Goal: Obtain resource: Obtain resource

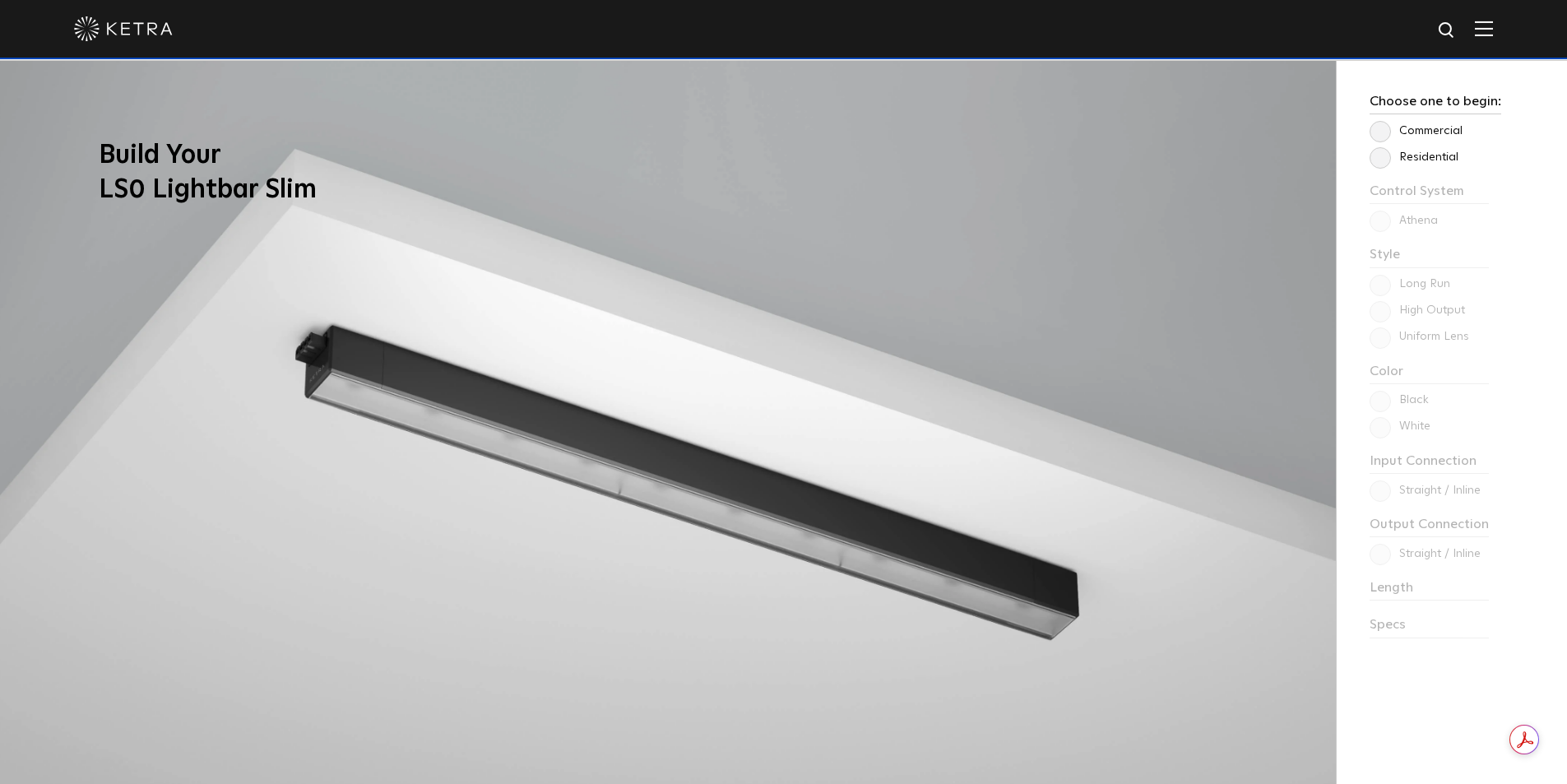
scroll to position [1480, 0]
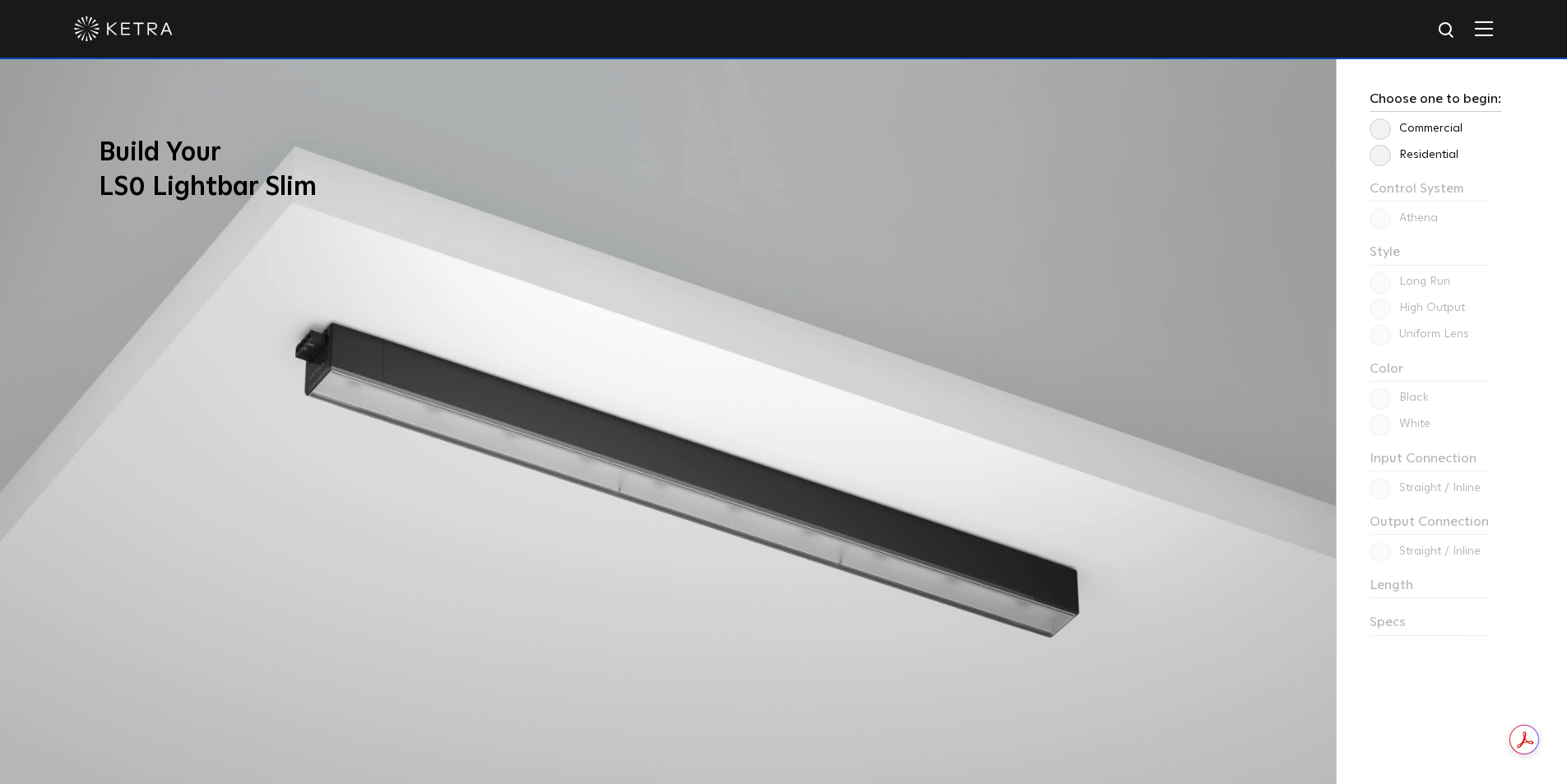
click at [1388, 153] on label "Residential" at bounding box center [1414, 155] width 89 height 14
click at [0, 0] on input "Residential" at bounding box center [0, 0] width 0 height 0
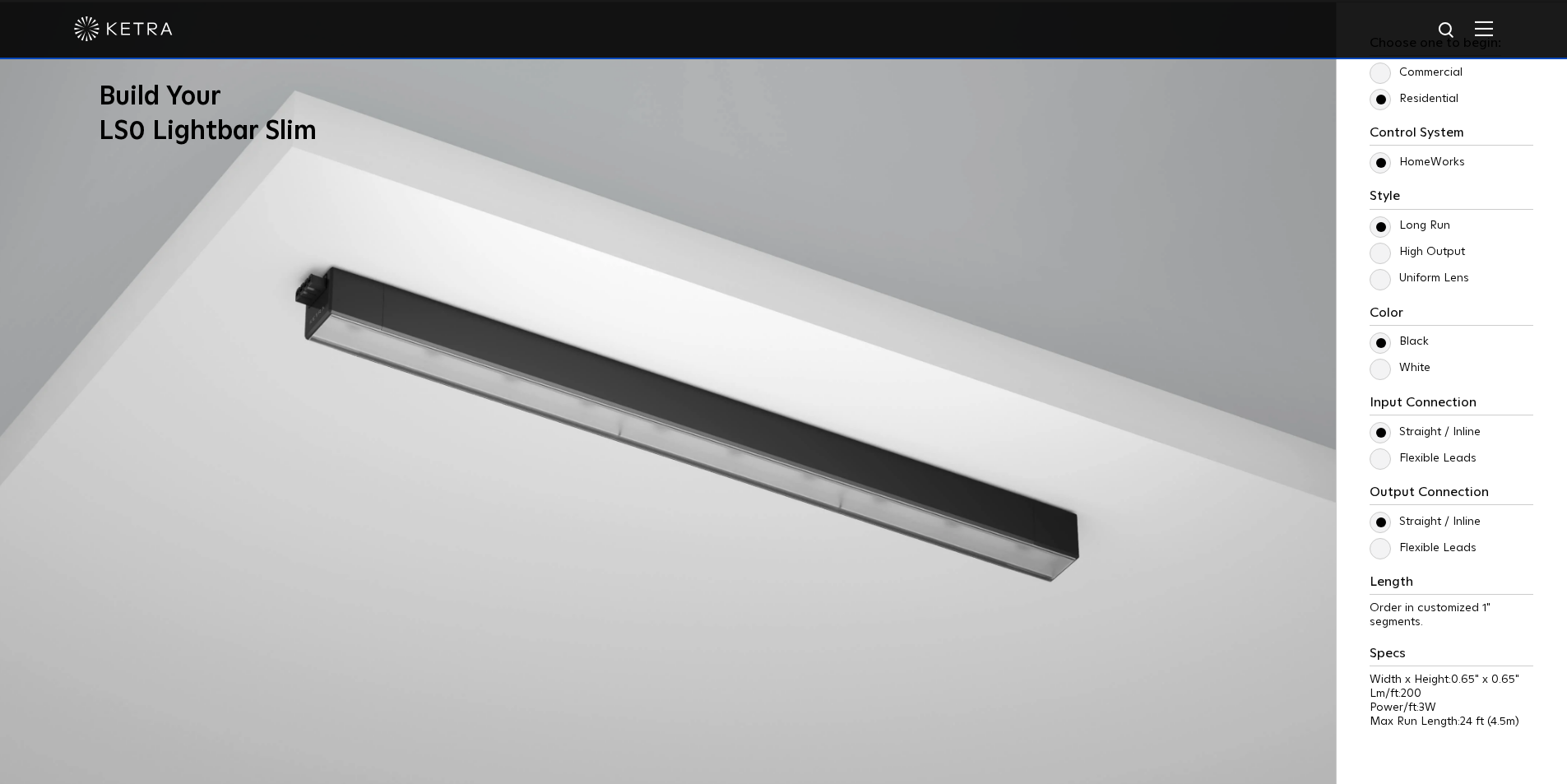
scroll to position [1562, 0]
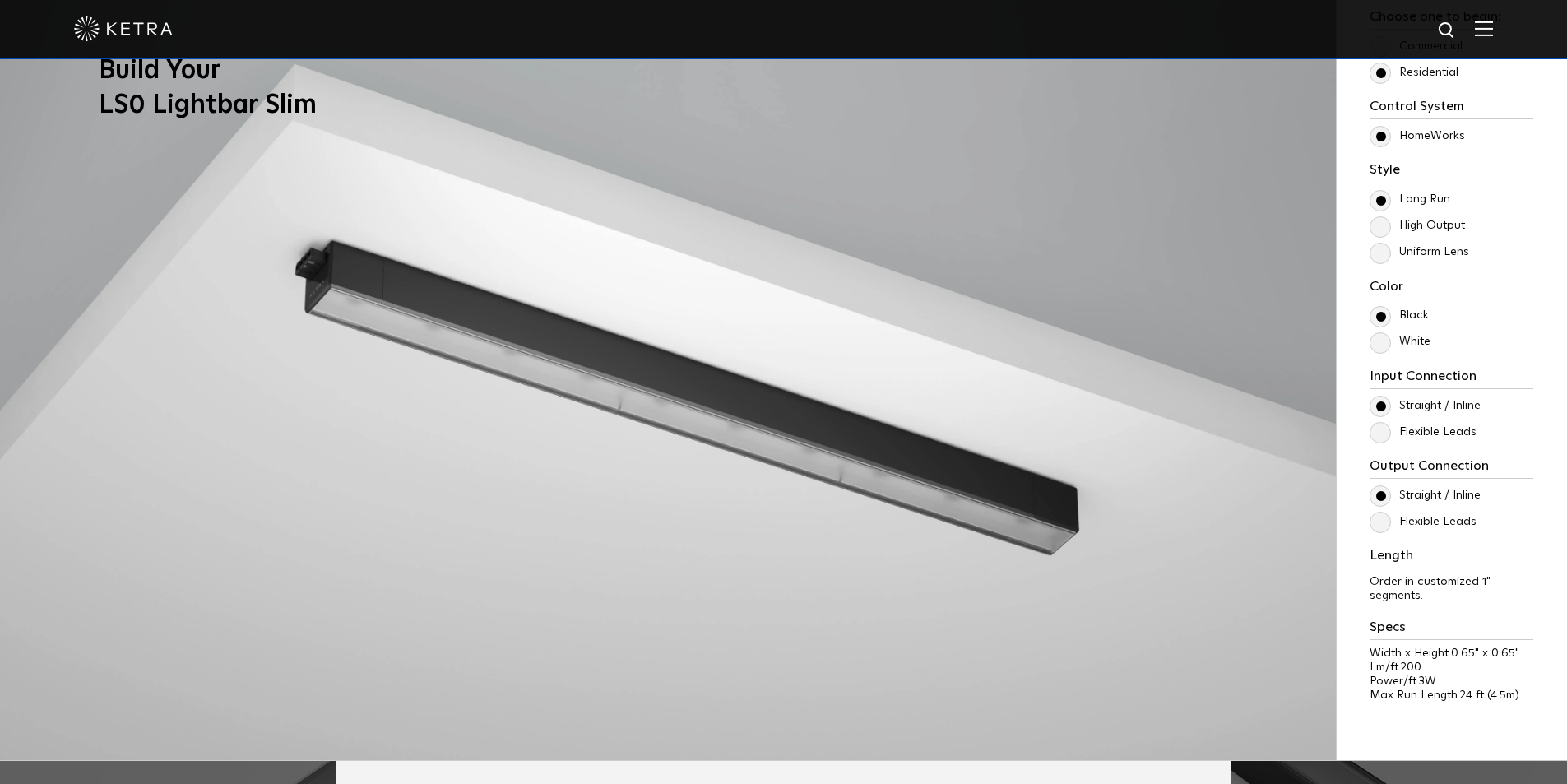
click at [1377, 258] on label "Uniform Lens" at bounding box center [1419, 252] width 100 height 14
click at [0, 0] on input "Uniform Lens" at bounding box center [0, 0] width 0 height 0
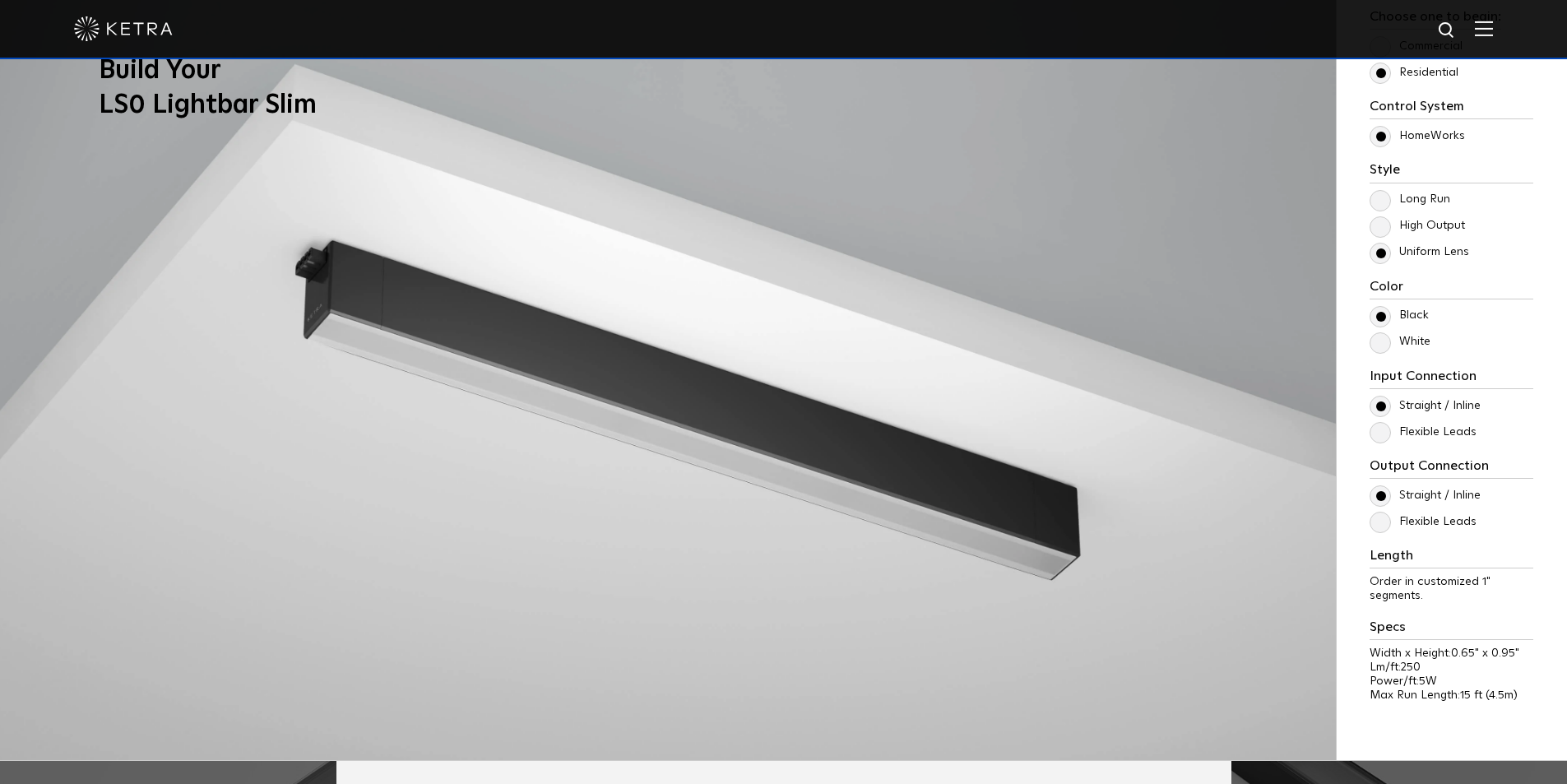
click at [1384, 198] on label "Long Run" at bounding box center [1410, 199] width 80 height 14
click at [0, 0] on input "Long Run" at bounding box center [0, 0] width 0 height 0
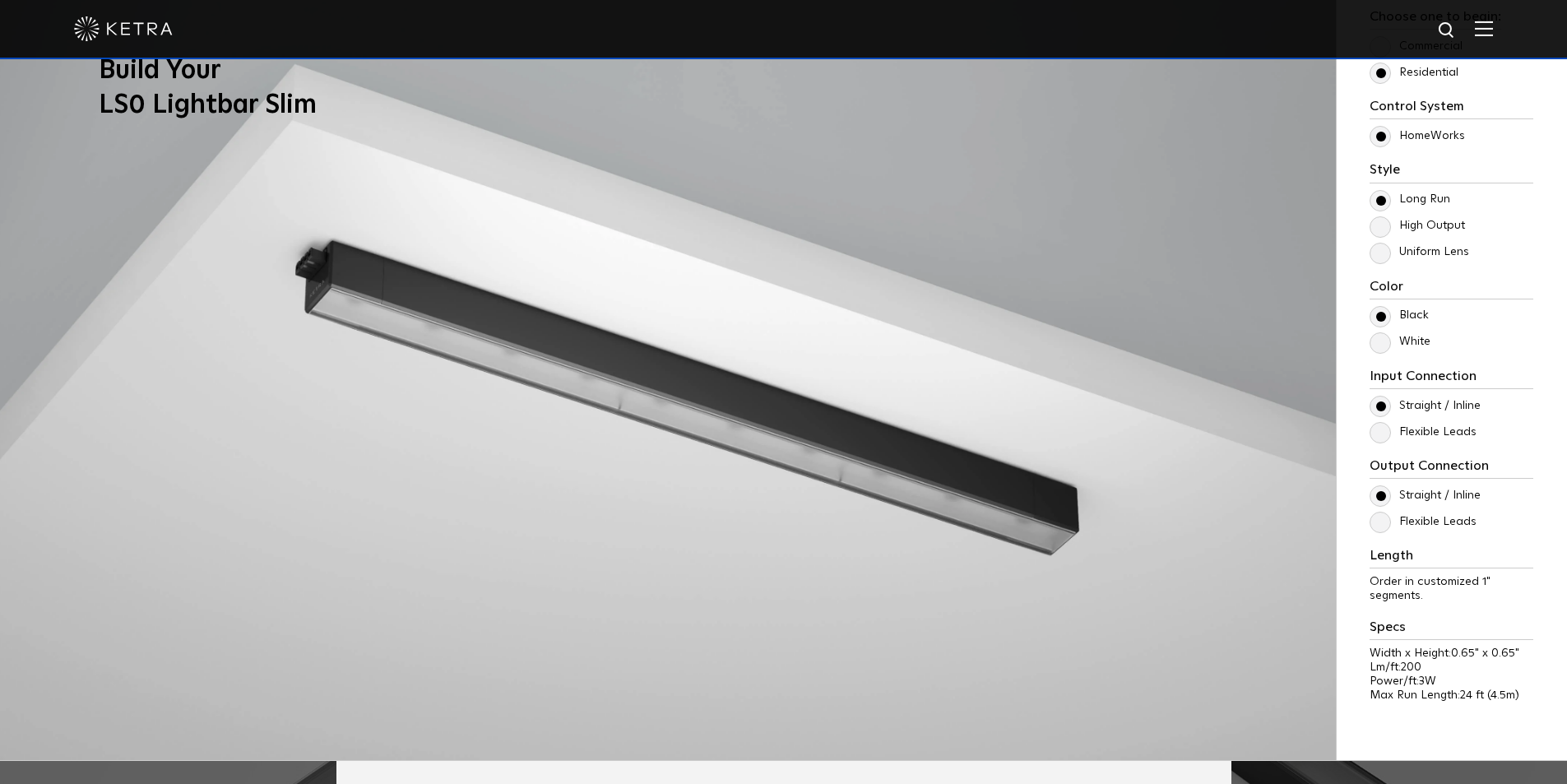
click at [1387, 230] on label "High Output" at bounding box center [1417, 226] width 95 height 14
click at [0, 0] on input "High Output" at bounding box center [0, 0] width 0 height 0
click at [1391, 258] on label "Uniform Lens" at bounding box center [1419, 252] width 100 height 14
click at [0, 0] on input "Uniform Lens" at bounding box center [0, 0] width 0 height 0
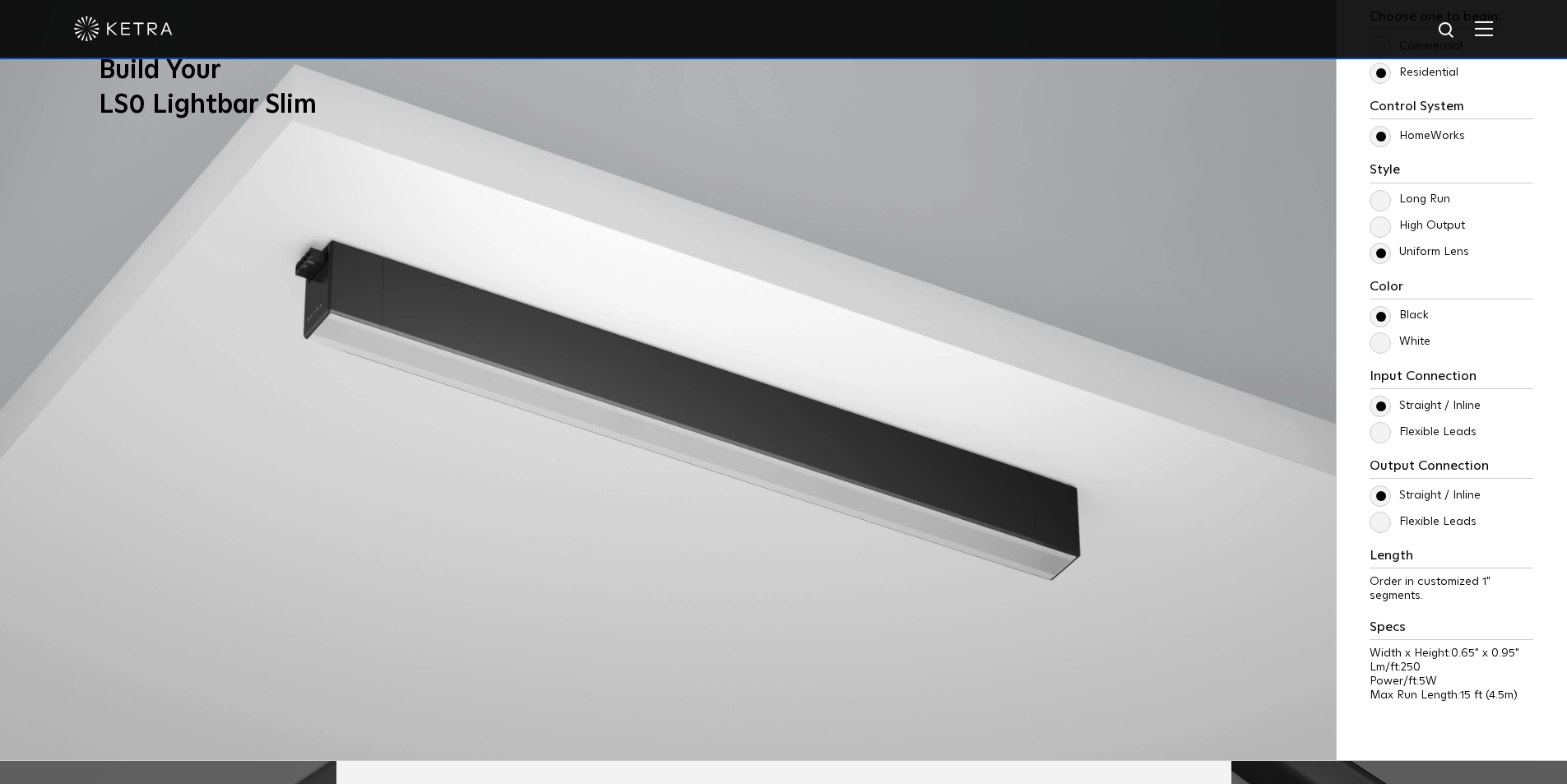
click at [1391, 205] on label "Long Run" at bounding box center [1410, 199] width 80 height 14
click at [0, 0] on input "Long Run" at bounding box center [0, 0] width 0 height 0
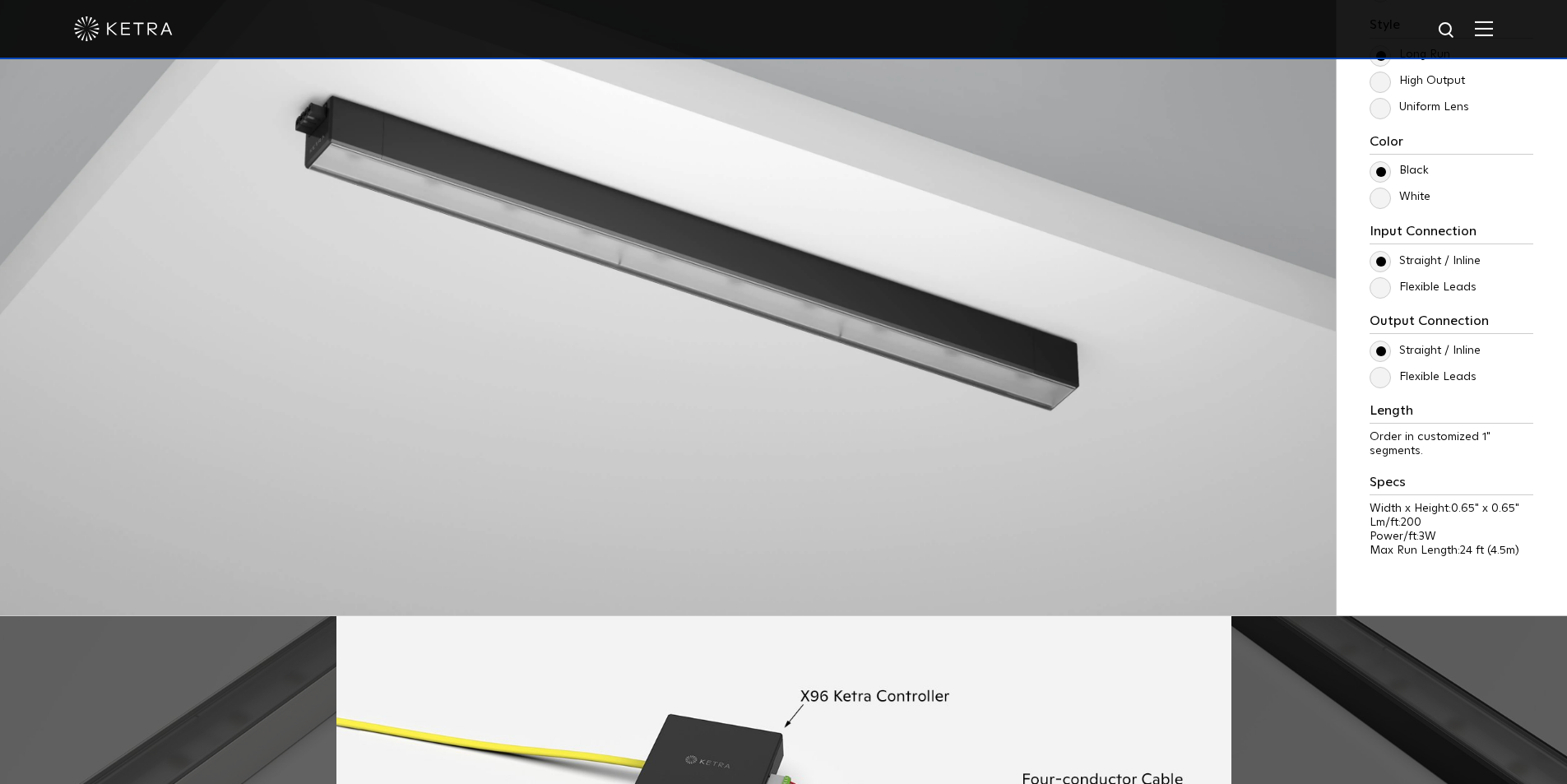
scroll to position [1726, 0]
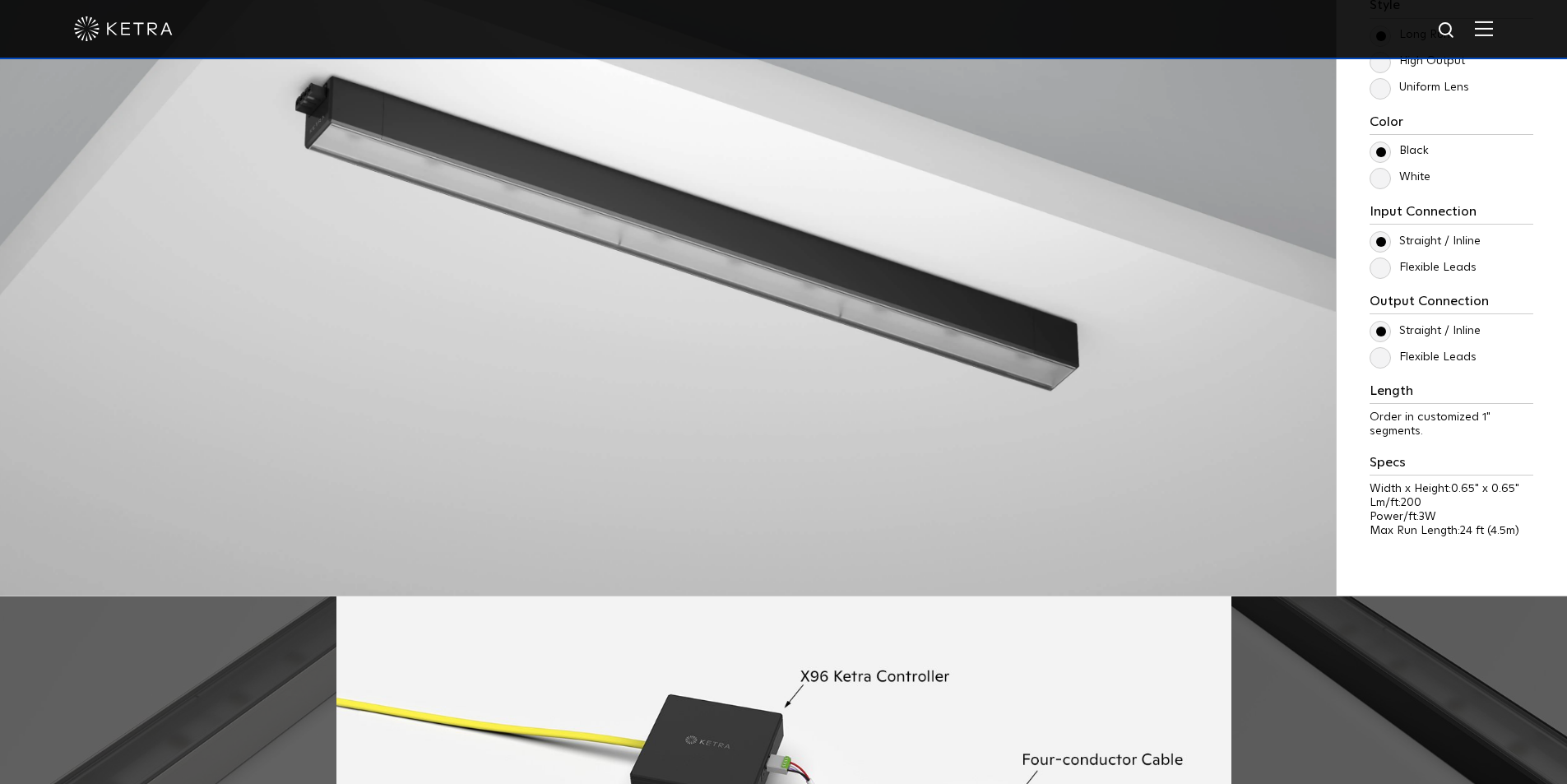
click at [1378, 274] on label "Flexible Leads" at bounding box center [1423, 267] width 107 height 14
click at [0, 0] on input "Flexible Leads" at bounding box center [0, 0] width 0 height 0
click at [1386, 360] on label "Flexible Leads" at bounding box center [1423, 357] width 107 height 14
click at [0, 0] on input "Flexible Leads" at bounding box center [0, 0] width 0 height 0
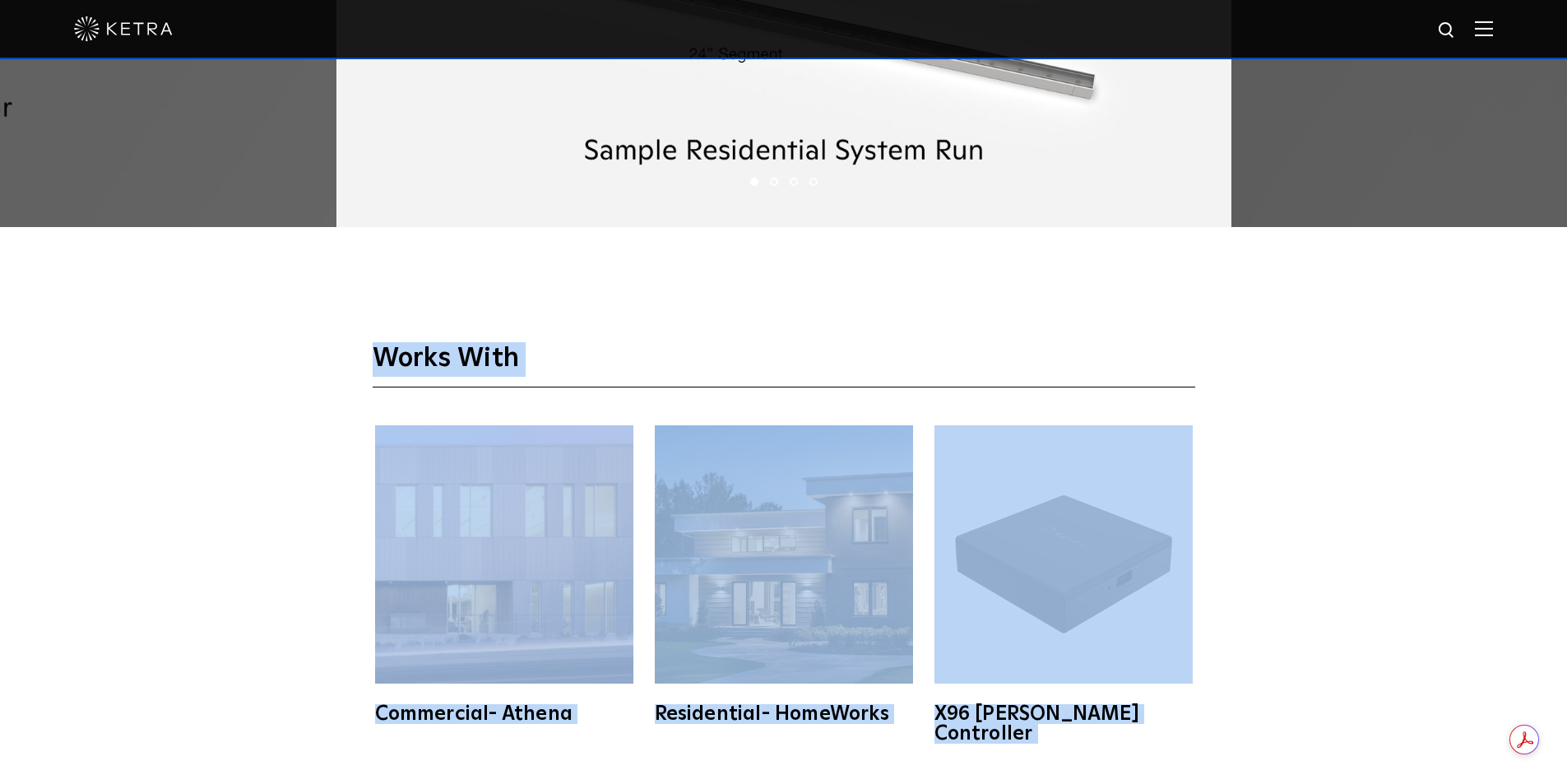
scroll to position [2795, 0]
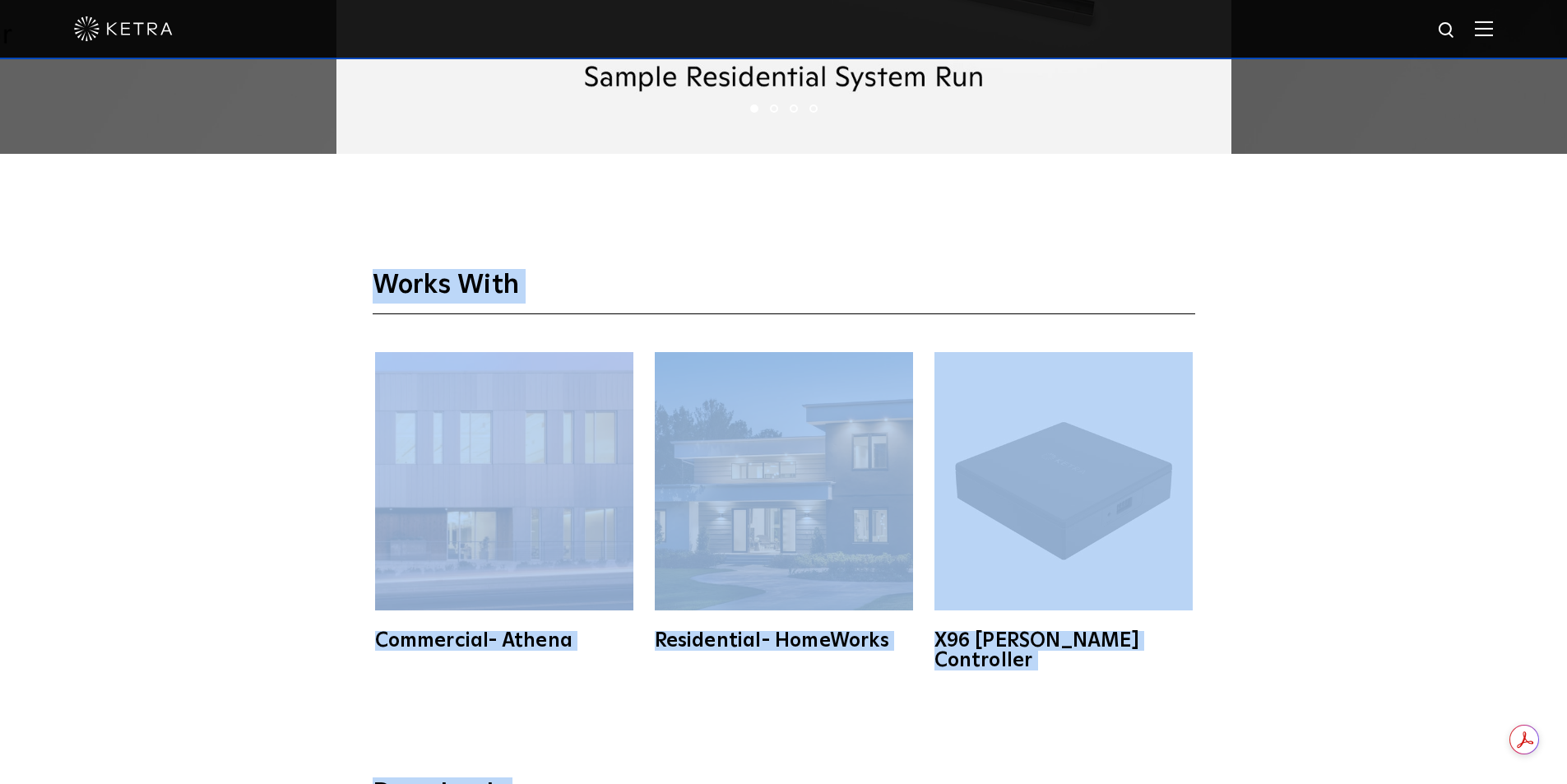
click at [669, 658] on div "Works With Commercial- Athena Residential- HomeWorks X96 [PERSON_NAME] Controll…" at bounding box center [784, 442] width 1567 height 561
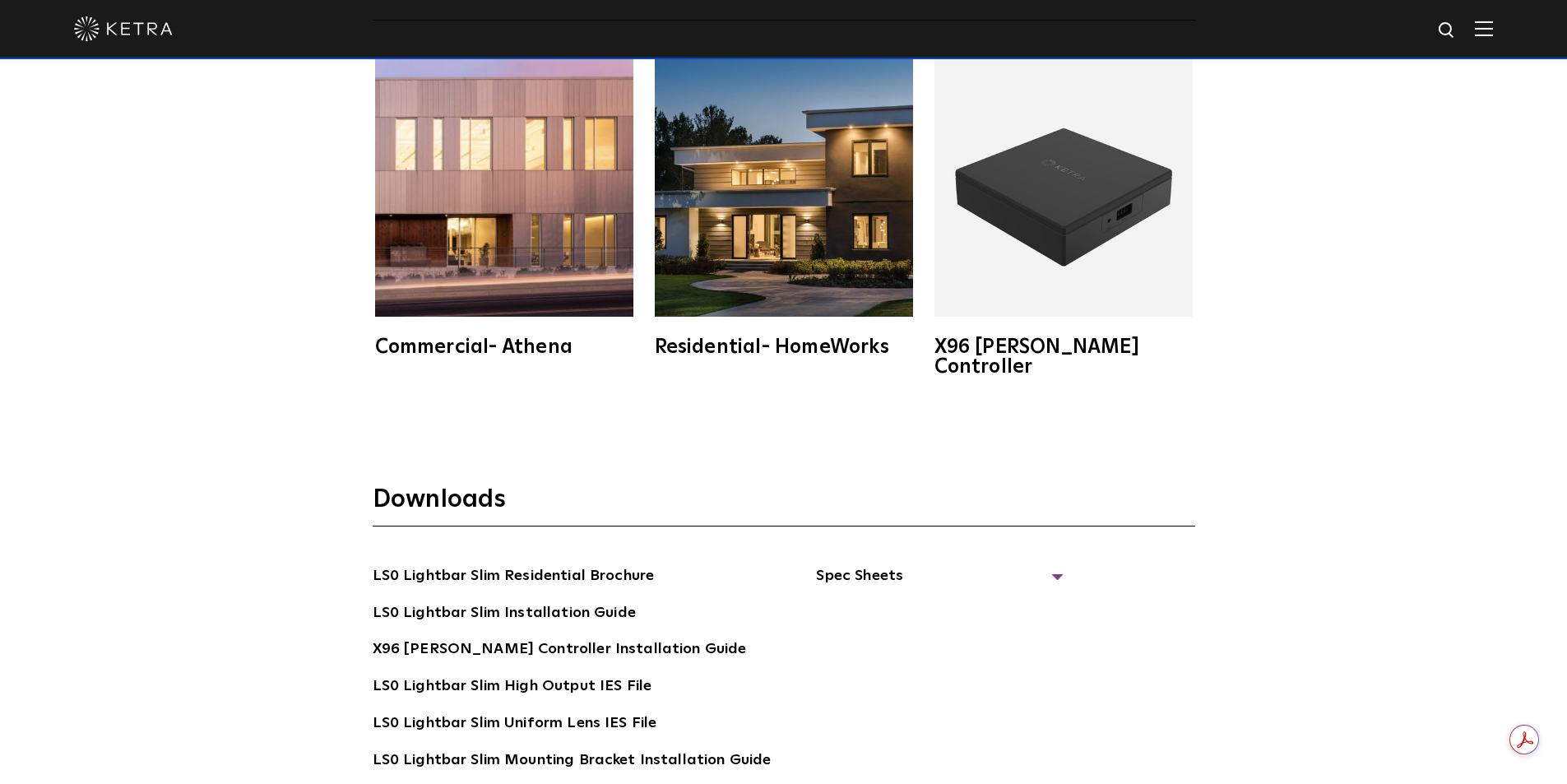
scroll to position [3124, 0]
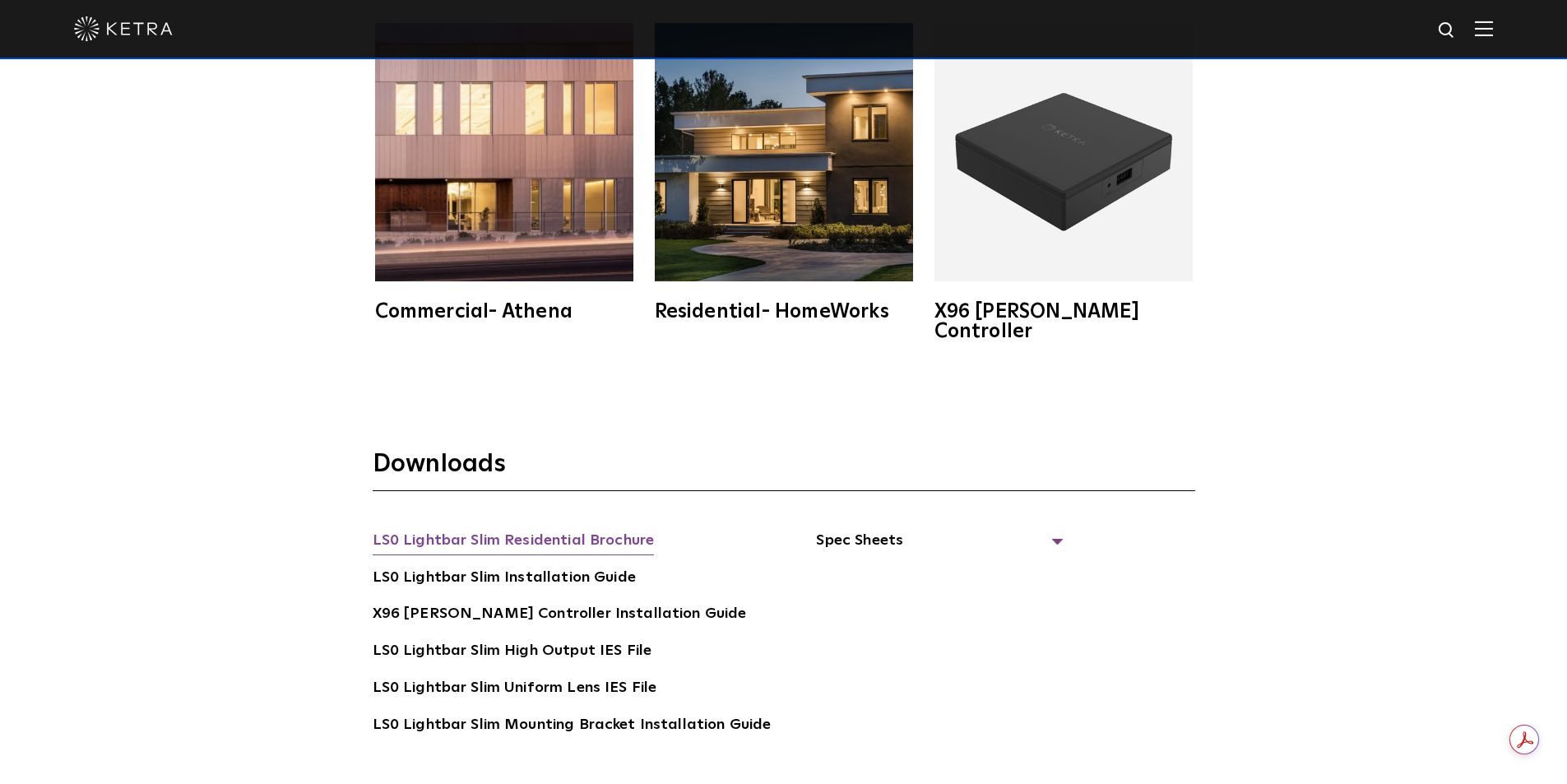
click at [512, 529] on link "LS0 Lightbar Slim Residential Brochure" at bounding box center [513, 541] width 282 height 27
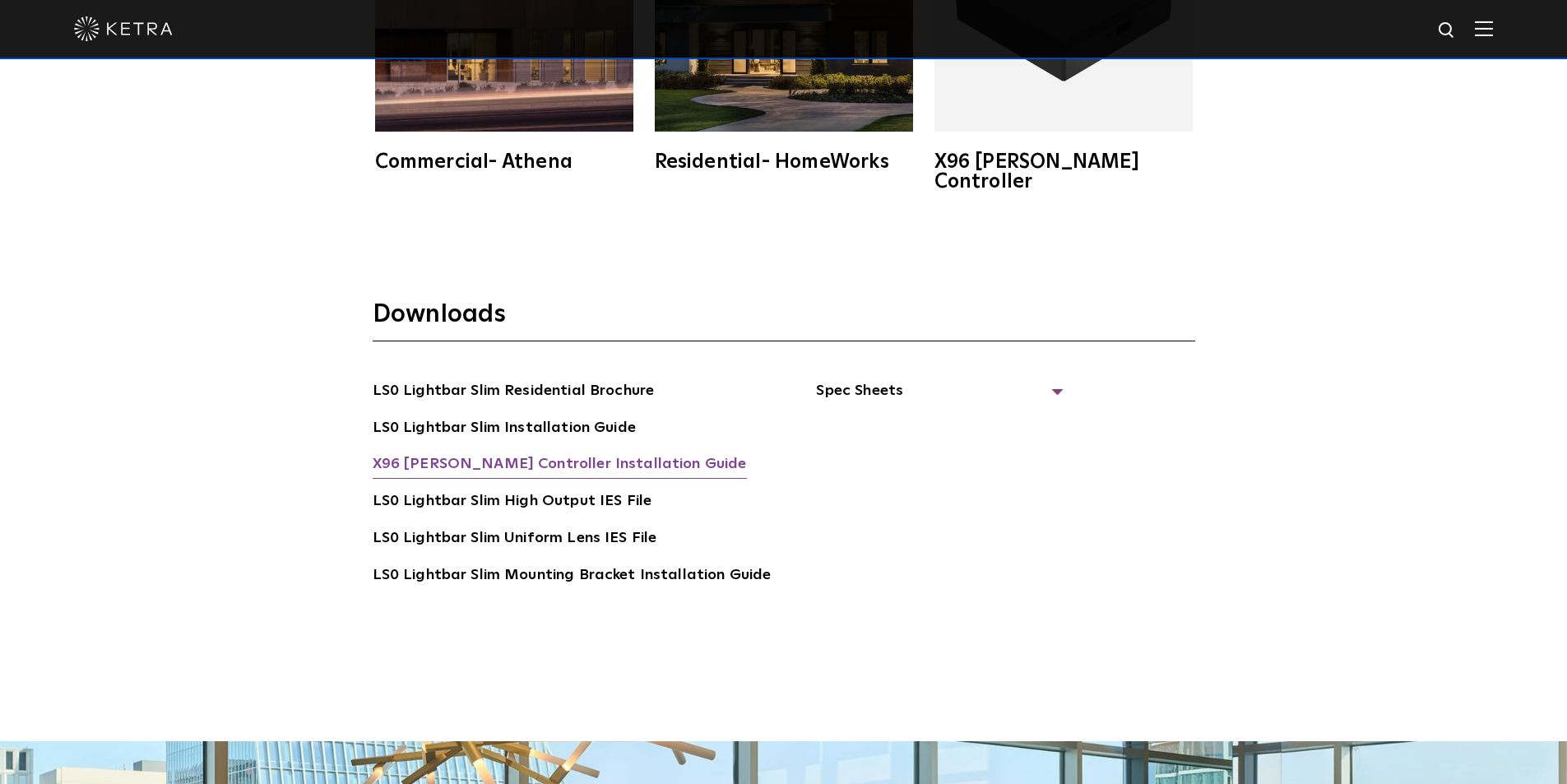
scroll to position [3289, 0]
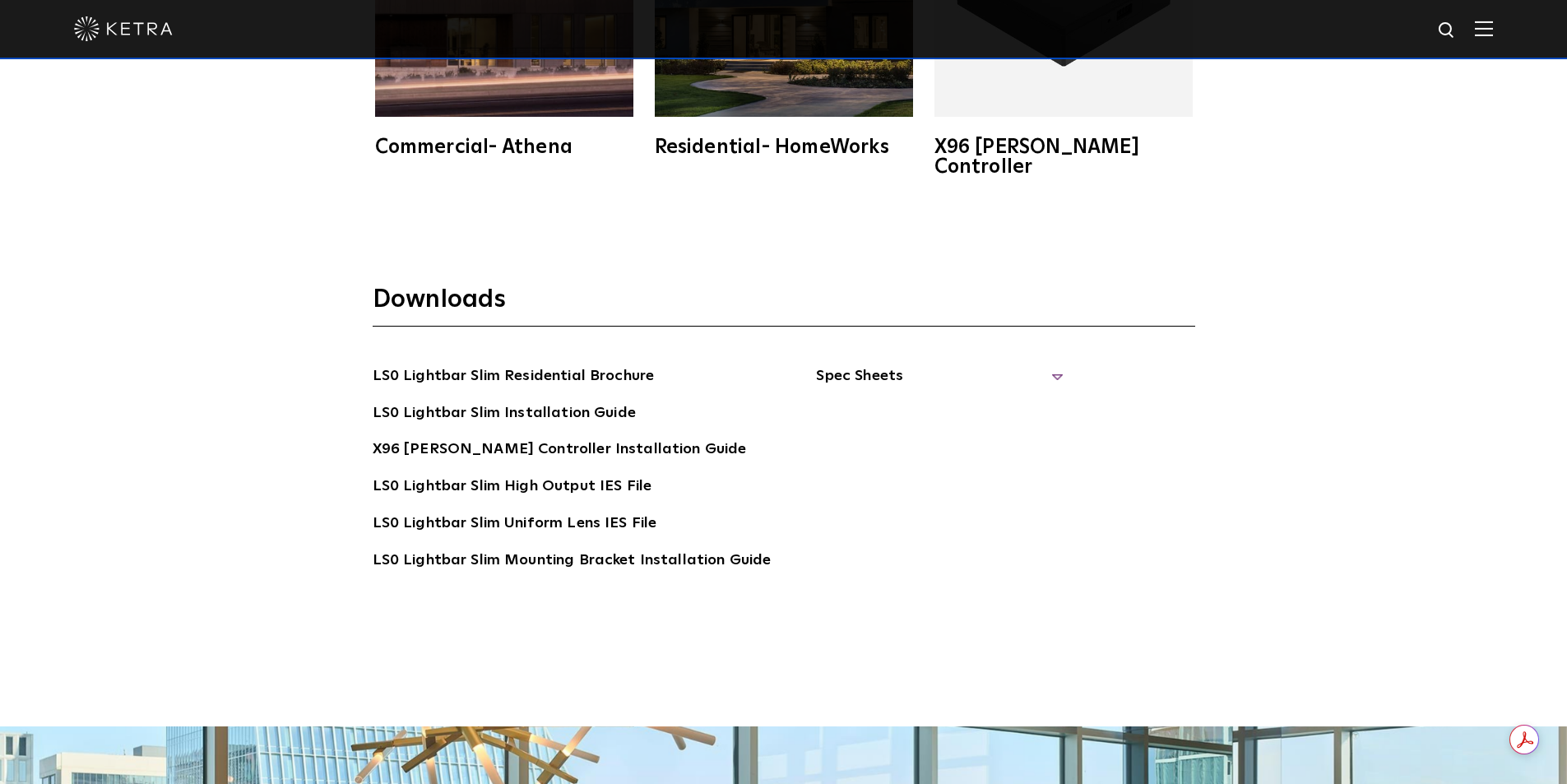
click at [884, 364] on span "Spec Sheets" at bounding box center [939, 382] width 247 height 37
click at [893, 401] on link "LS0 Lightbar Slim Spec Sheet" at bounding box center [942, 414] width 211 height 27
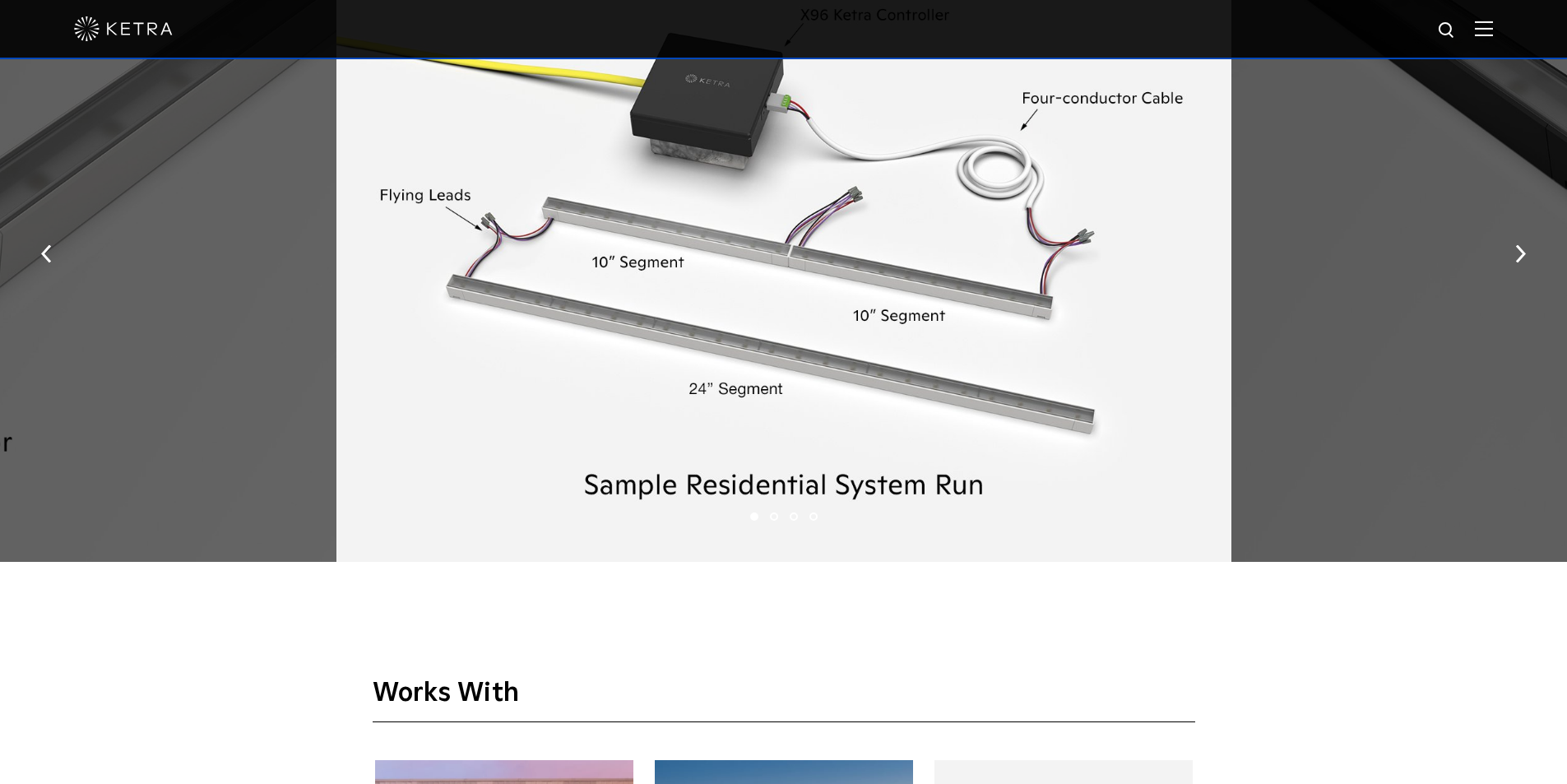
scroll to position [2385, 0]
